Goal: Task Accomplishment & Management: Manage account settings

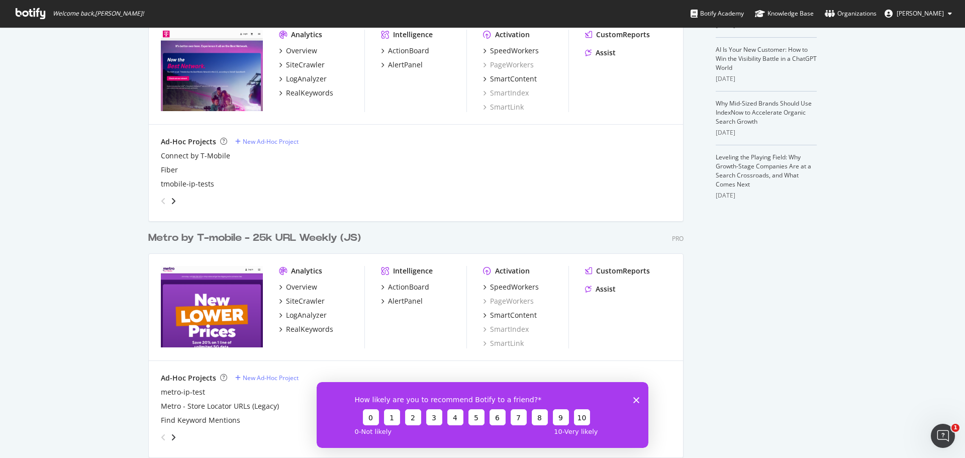
scroll to position [264, 0]
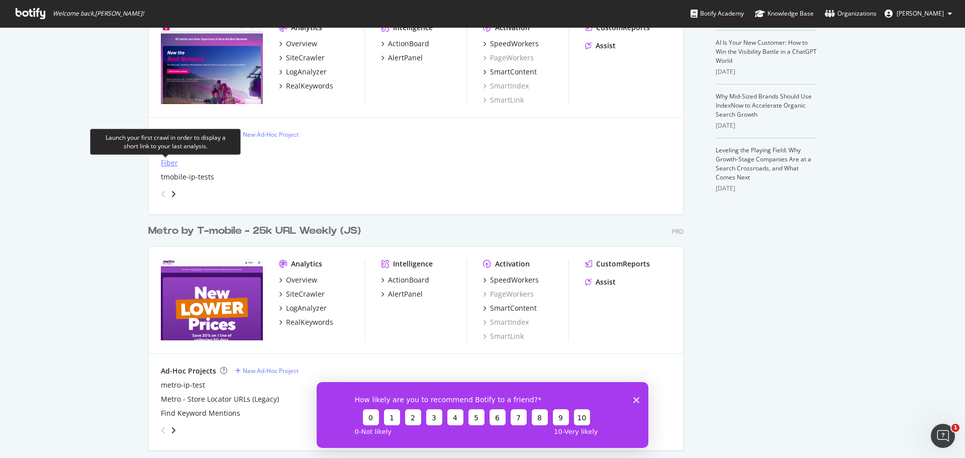
click at [167, 164] on div "Fiber" at bounding box center [169, 163] width 17 height 10
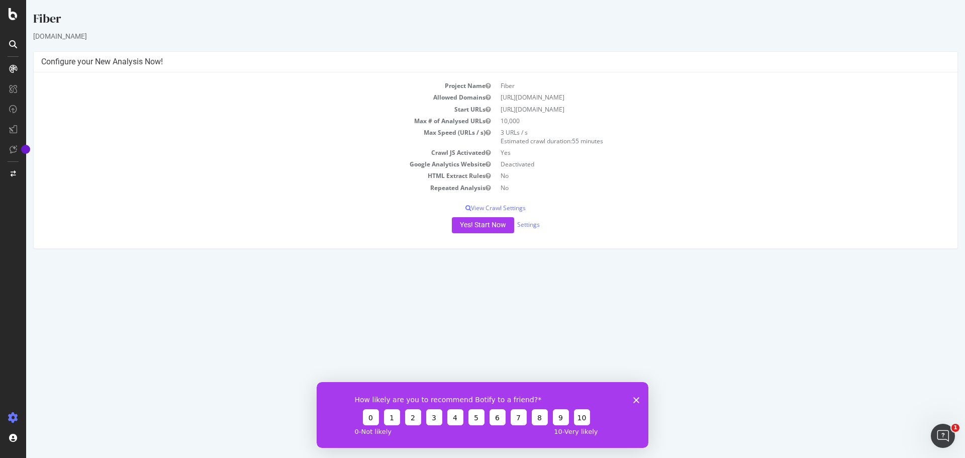
click at [521, 202] on div "Project Name Fiber Allowed Domains [URL][DOMAIN_NAME] Start URLs [URL][DOMAIN_N…" at bounding box center [496, 160] width 924 height 176
click at [523, 207] on p "View Crawl Settings" at bounding box center [495, 208] width 909 height 9
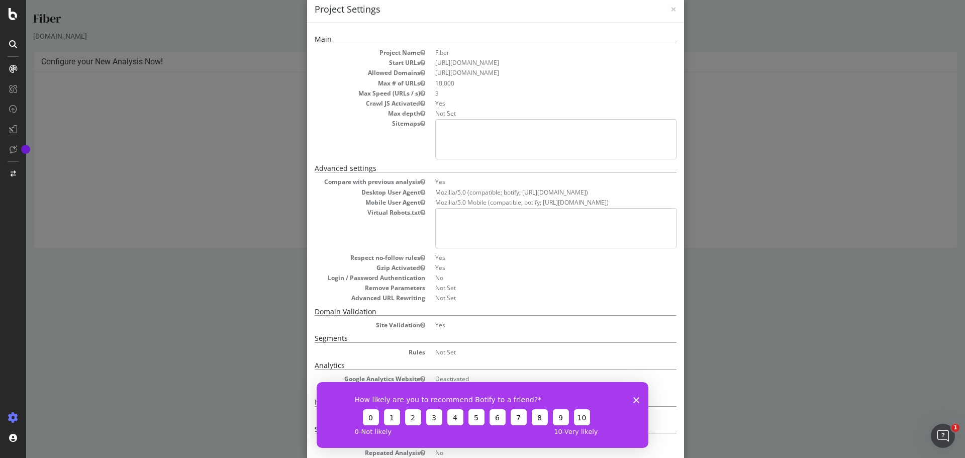
scroll to position [81, 0]
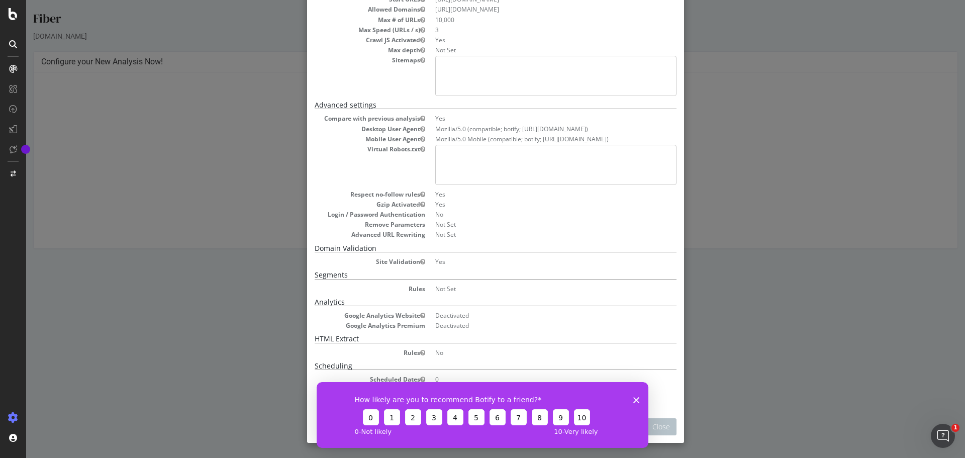
click at [636, 403] on div "How likely are you to recommend Botify to a friend? 0 1 2 3 4 5 6 7 8 9 10 0 - …" at bounding box center [483, 415] width 332 height 66
click at [636, 397] on icon "Close survey" at bounding box center [637, 400] width 6 height 6
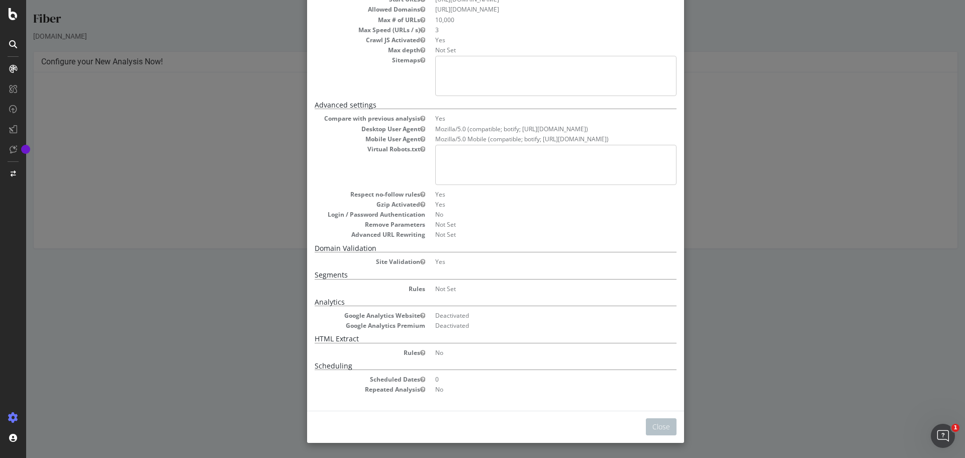
scroll to position [0, 0]
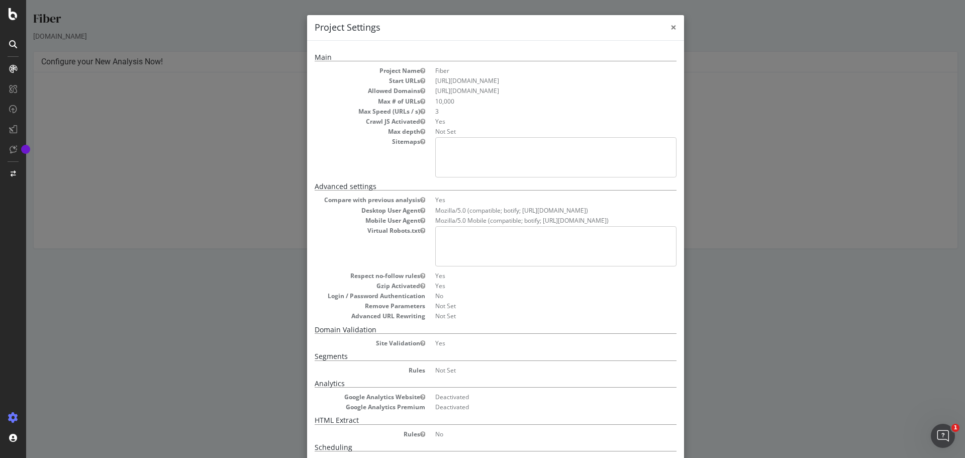
click at [671, 23] on span "×" at bounding box center [674, 27] width 6 height 14
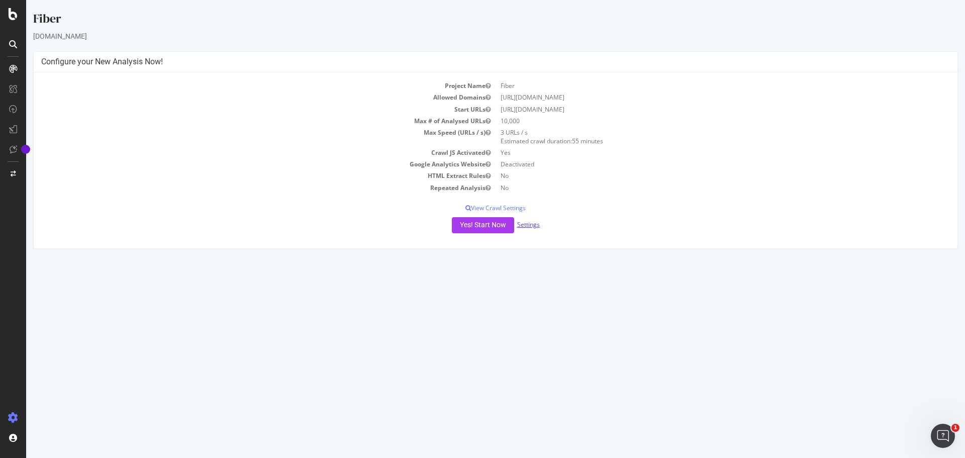
click at [536, 223] on link "Settings" at bounding box center [528, 224] width 23 height 9
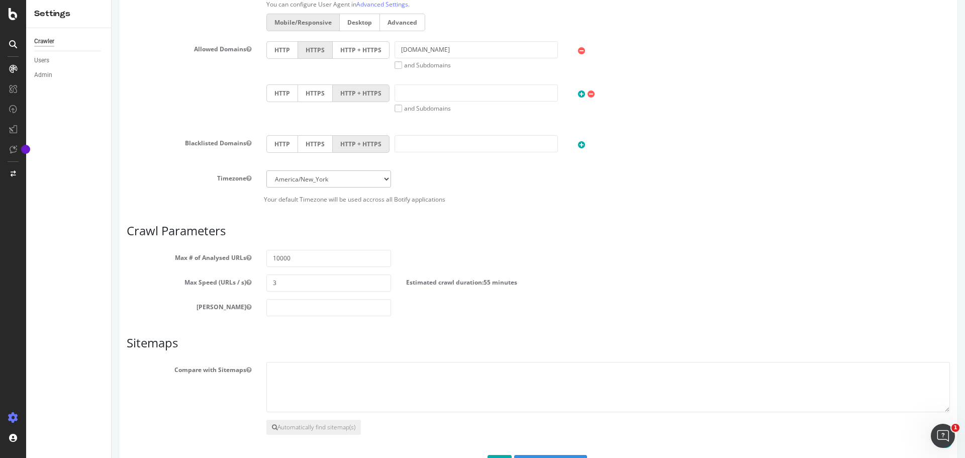
scroll to position [392, 0]
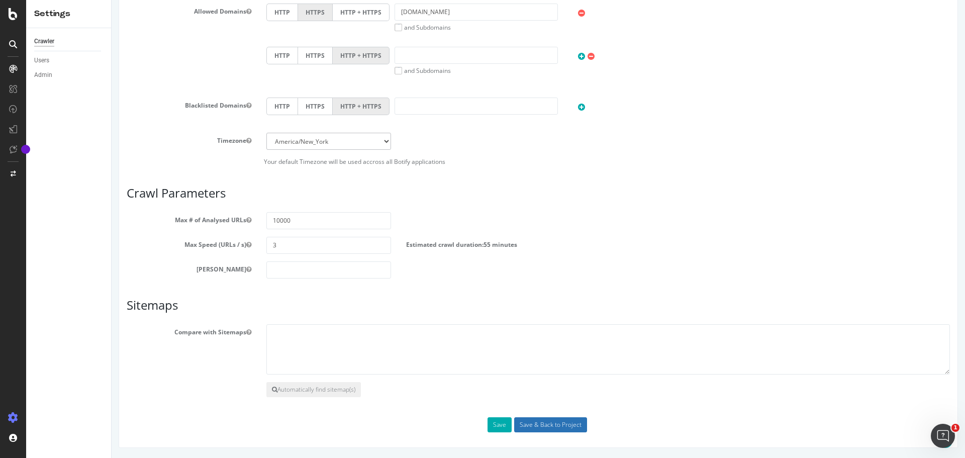
click at [523, 422] on input "Save & Back to Project" at bounding box center [550, 424] width 73 height 15
